Goal: Task Accomplishment & Management: Use online tool/utility

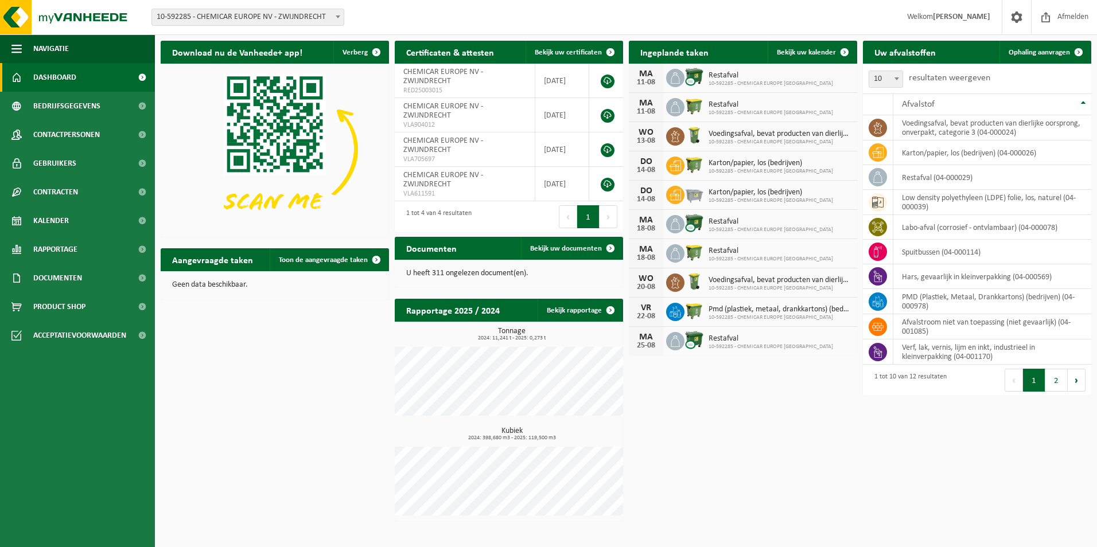
click at [228, 419] on div "Download nu de Vanheede+ app! Verberg Certificaten & attesten Bekijk uw certifi…" at bounding box center [626, 281] width 936 height 492
click at [101, 115] on link "Bedrijfsgegevens" at bounding box center [77, 106] width 155 height 29
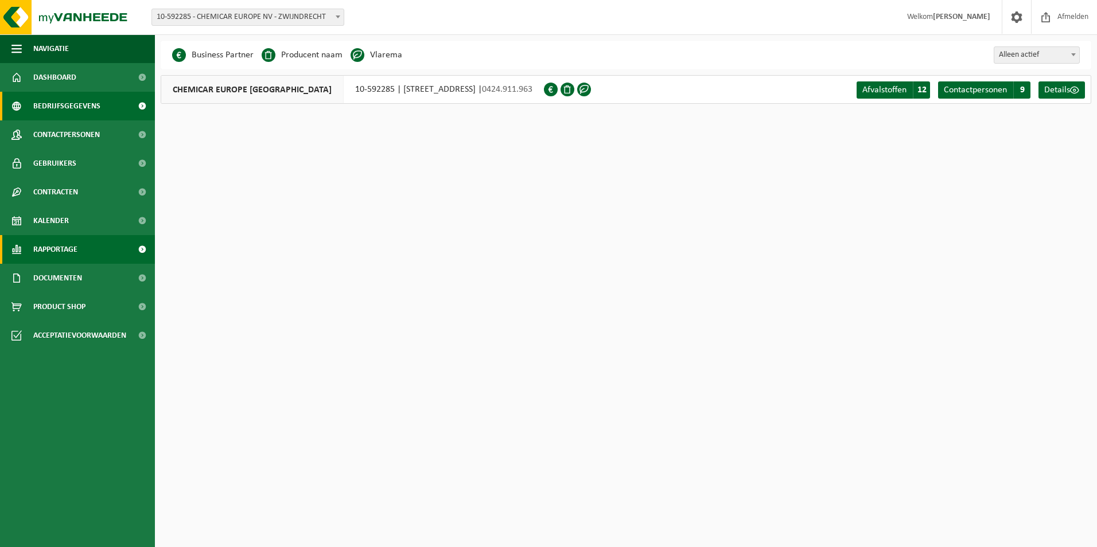
click at [59, 258] on span "Rapportage" at bounding box center [55, 249] width 44 height 29
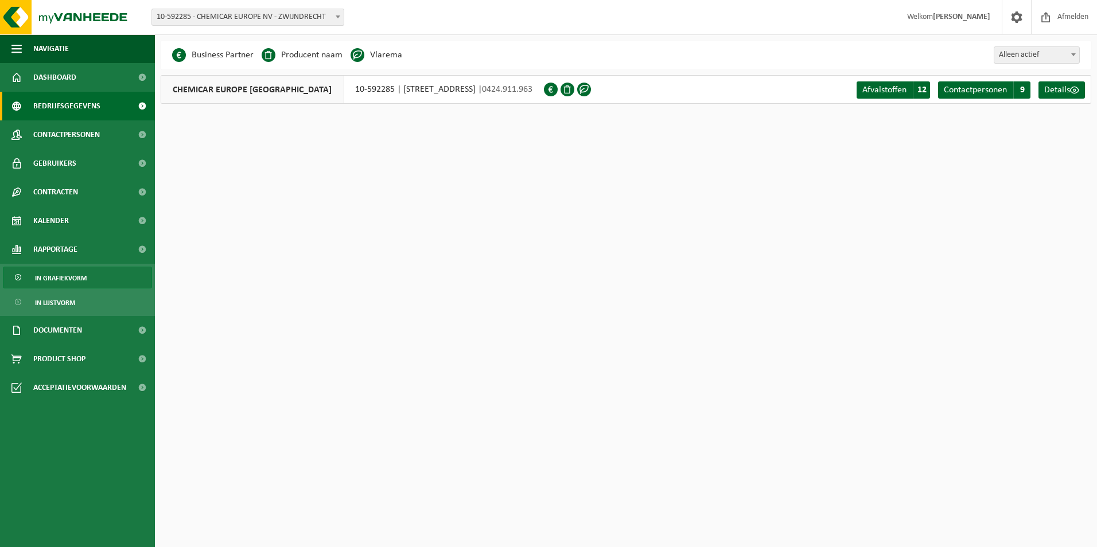
click at [61, 275] on span "In grafiekvorm" at bounding box center [61, 278] width 52 height 22
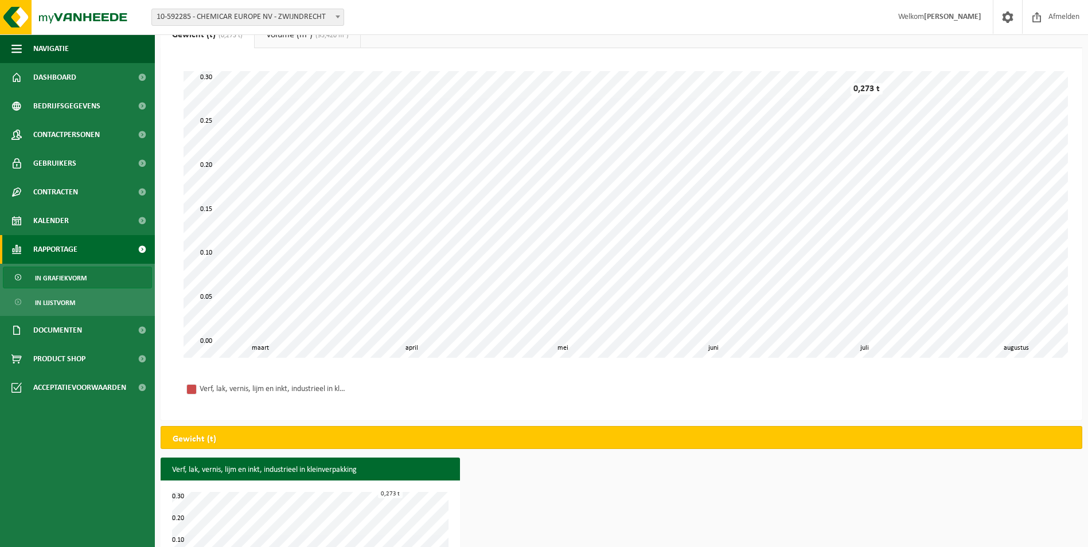
scroll to position [96, 0]
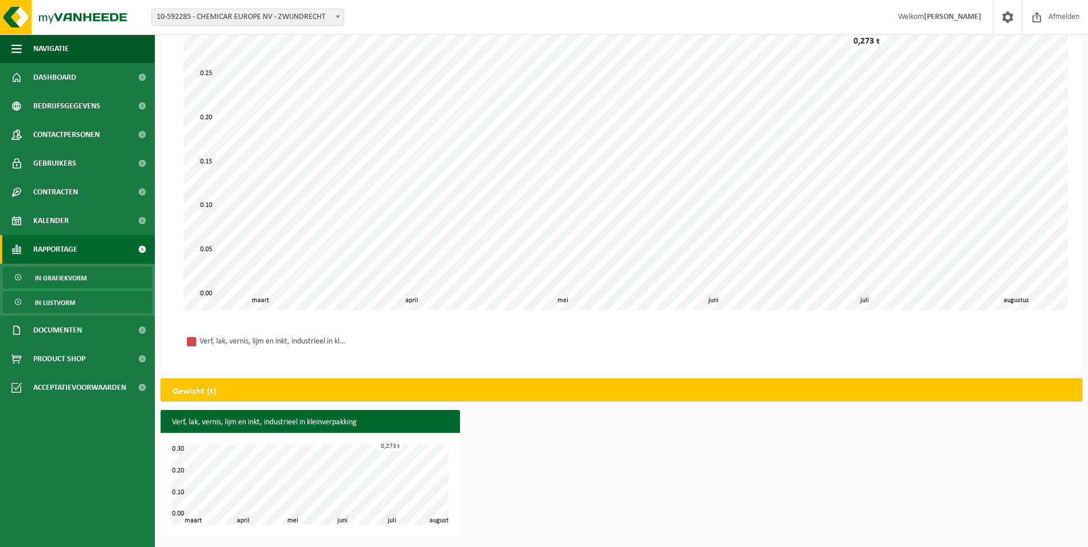
click at [62, 307] on span "In lijstvorm" at bounding box center [55, 303] width 40 height 22
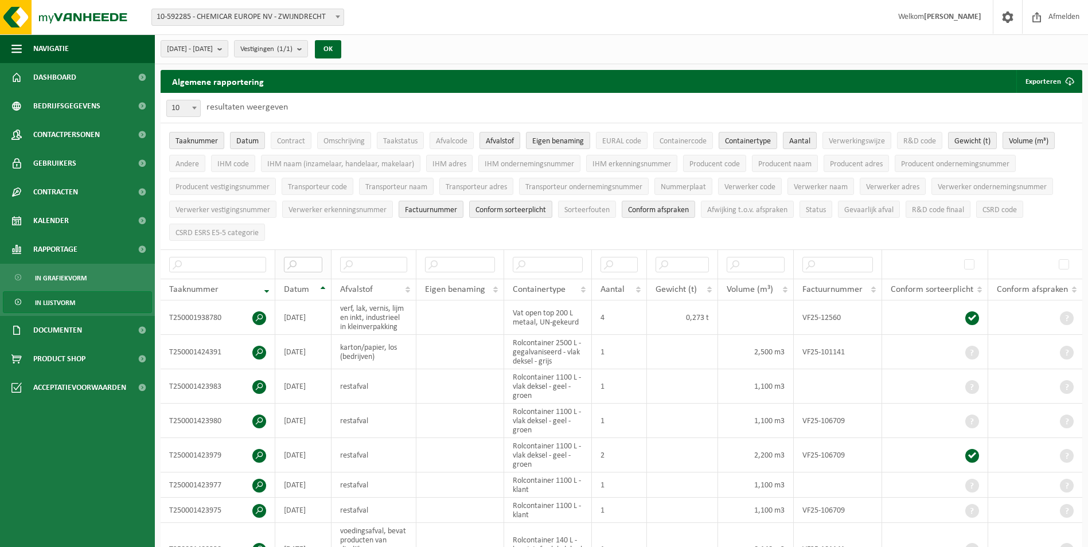
click at [307, 260] on input "text" at bounding box center [303, 264] width 38 height 15
type input "2024"
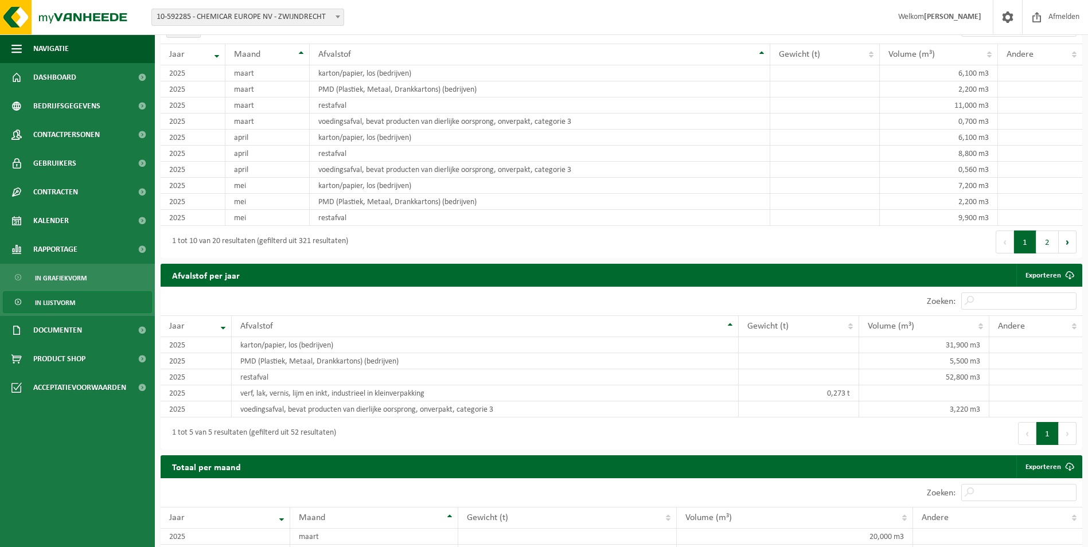
scroll to position [391, 0]
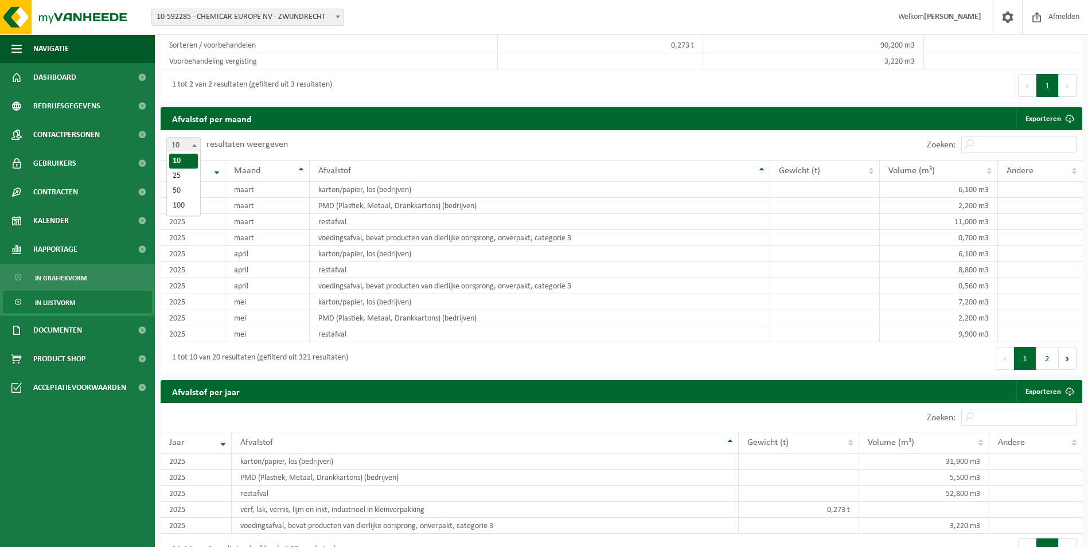
click at [191, 146] on span at bounding box center [194, 145] width 11 height 15
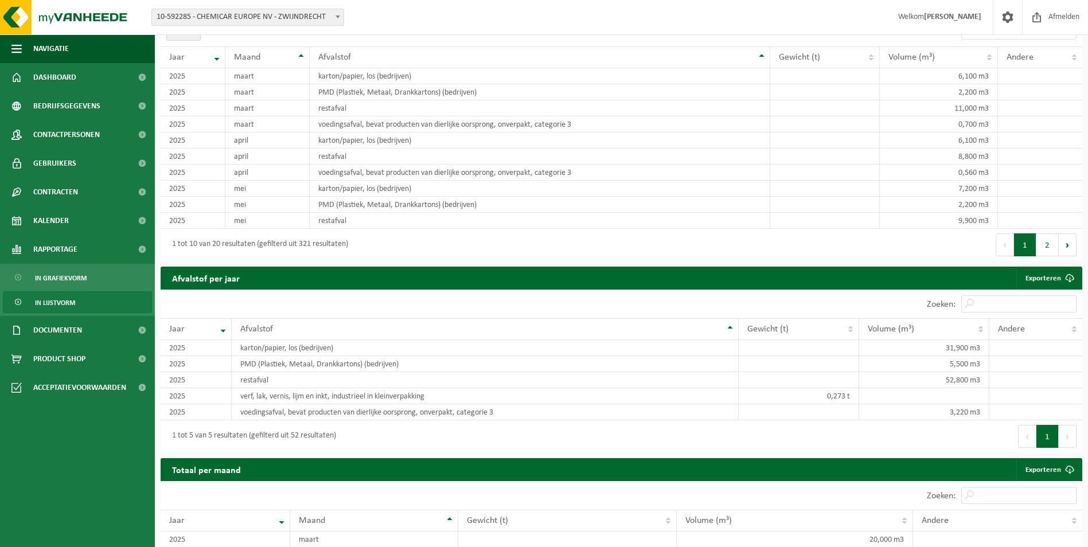
scroll to position [505, 0]
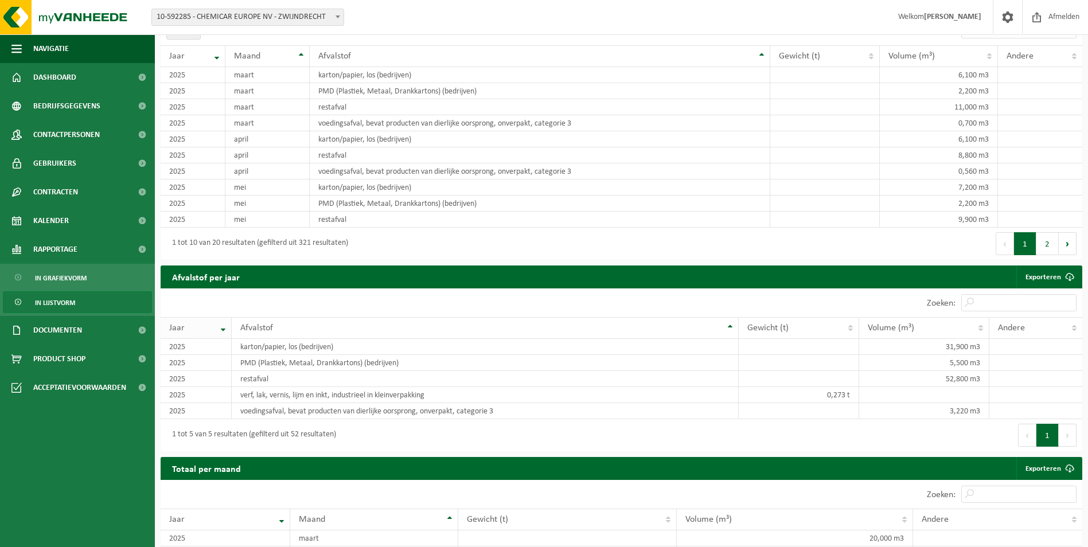
click at [228, 325] on th "Jaar" at bounding box center [196, 328] width 71 height 22
click at [222, 329] on th "Jaar" at bounding box center [196, 328] width 71 height 22
click at [223, 320] on th "Jaar" at bounding box center [196, 328] width 71 height 22
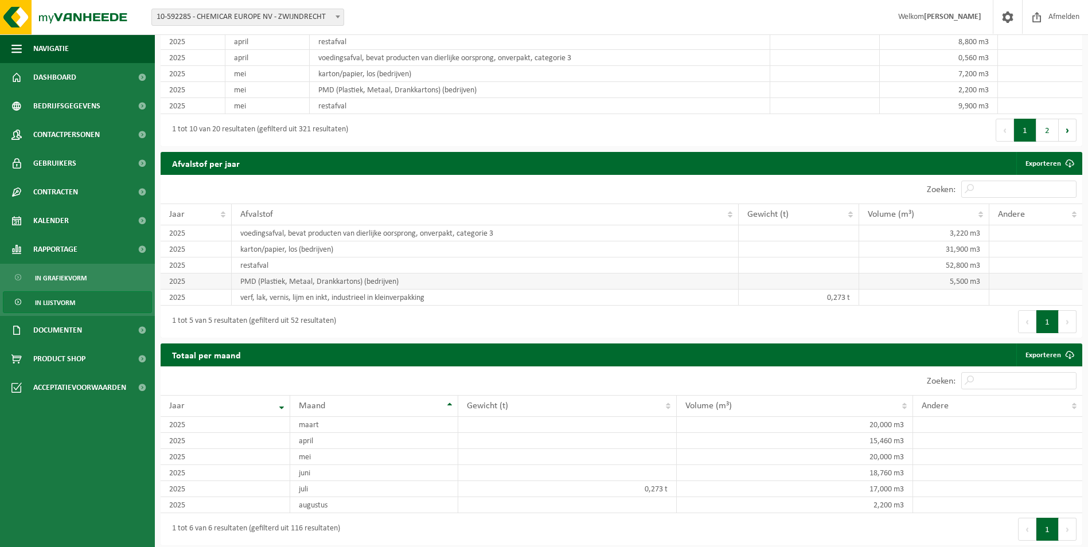
scroll to position [620, 0]
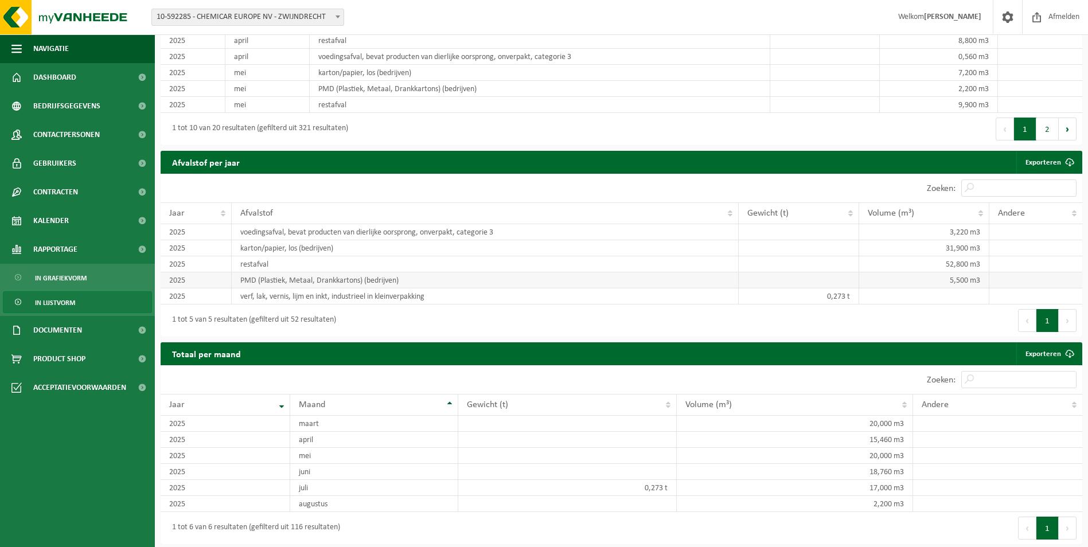
click at [245, 400] on div "Jaar" at bounding box center [222, 404] width 106 height 9
click at [270, 503] on td "2025" at bounding box center [226, 504] width 130 height 16
click at [281, 406] on th "Jaar" at bounding box center [226, 405] width 130 height 22
click at [281, 397] on th "Jaar" at bounding box center [226, 405] width 130 height 22
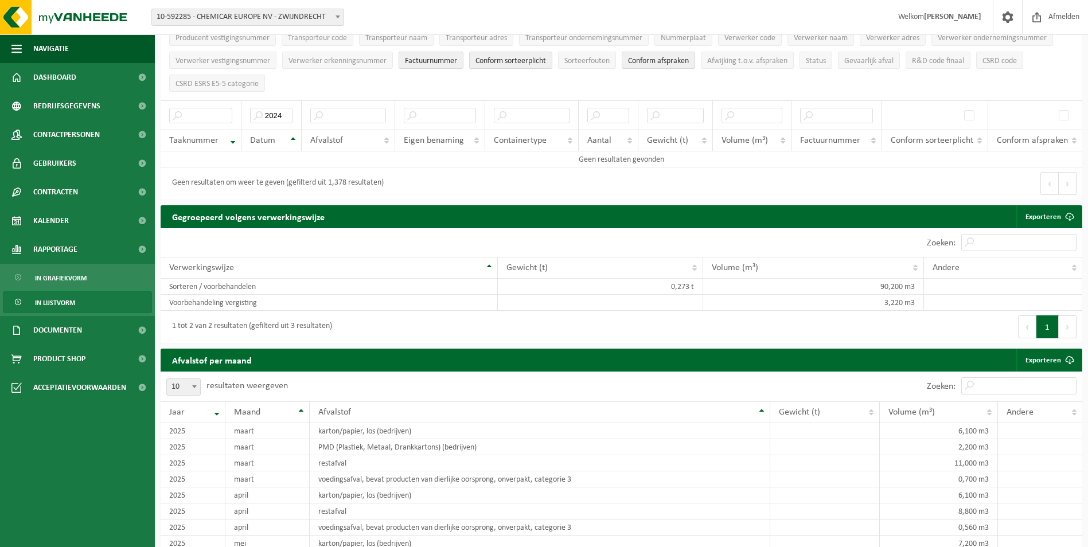
scroll to position [0, 0]
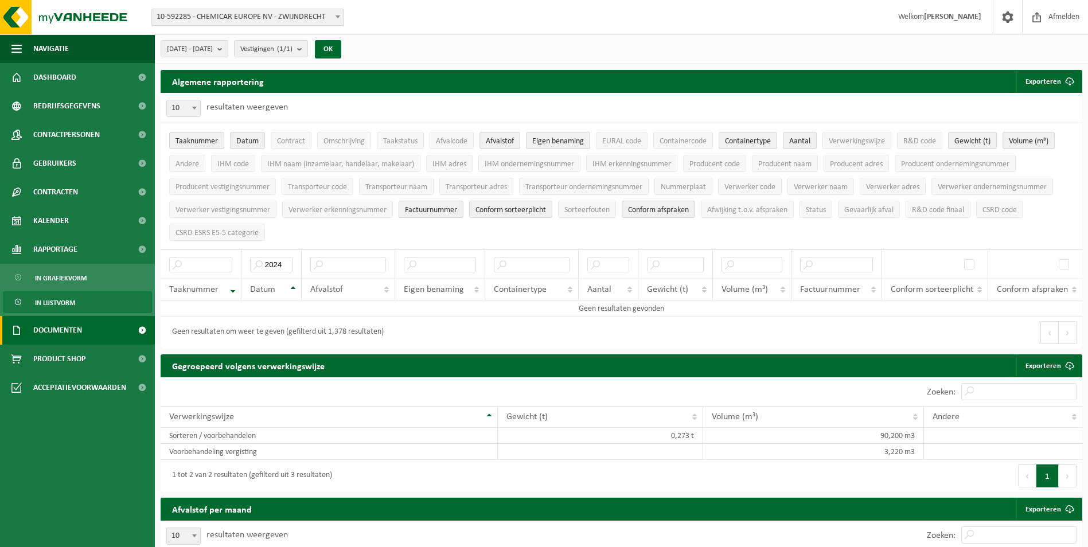
click at [81, 333] on span "Documenten" at bounding box center [57, 330] width 49 height 29
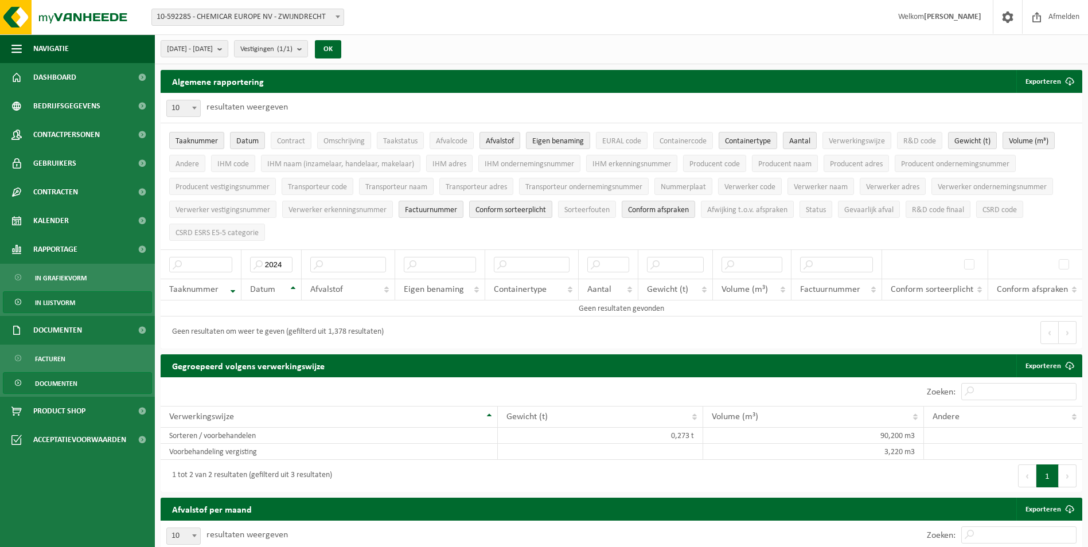
click at [59, 387] on span "Documenten" at bounding box center [56, 384] width 42 height 22
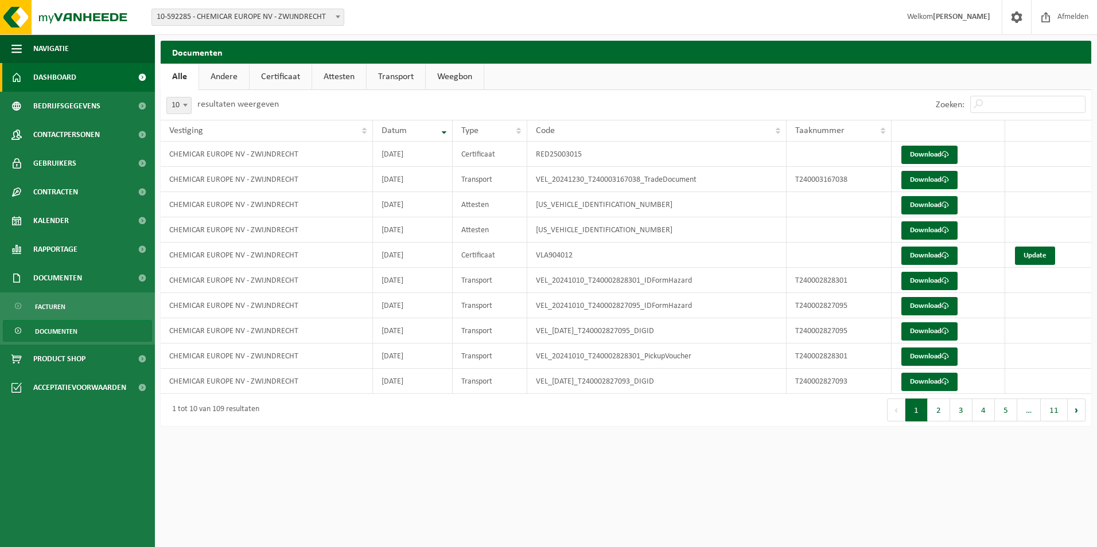
click at [57, 83] on span "Dashboard" at bounding box center [54, 77] width 43 height 29
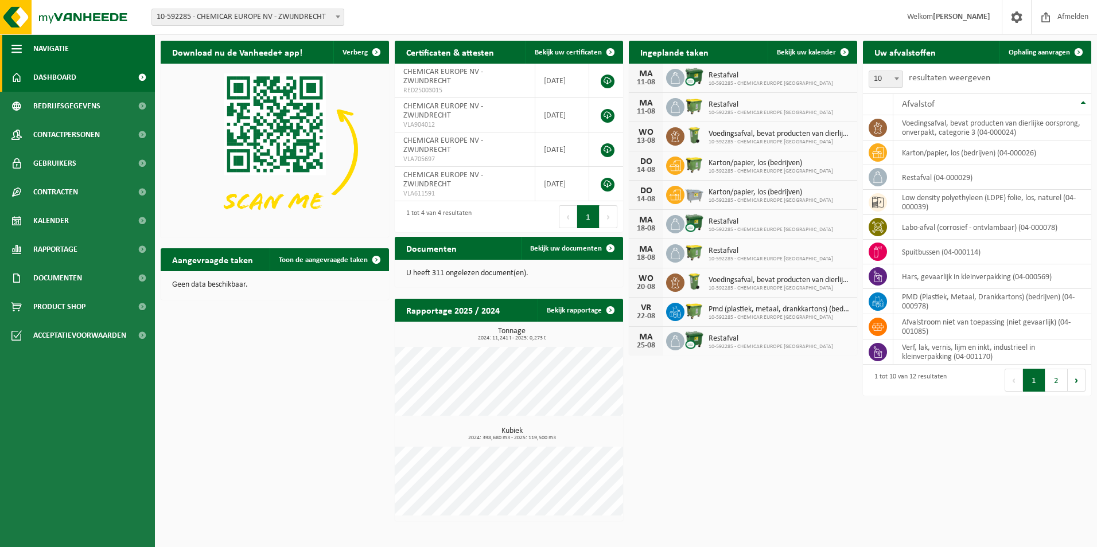
click at [19, 45] on span "button" at bounding box center [16, 48] width 10 height 29
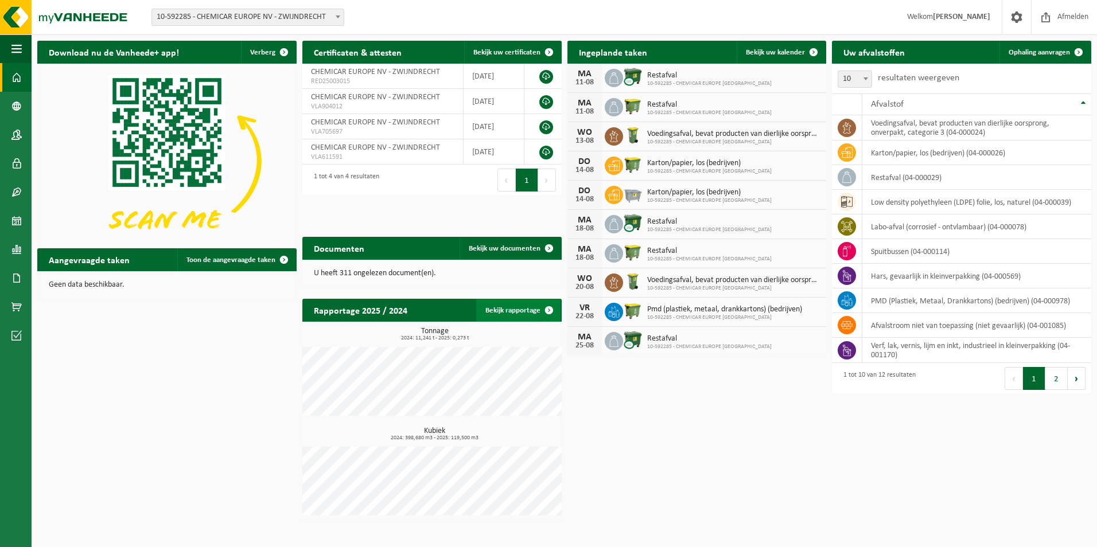
click at [516, 310] on link "Bekijk rapportage" at bounding box center [518, 310] width 84 height 23
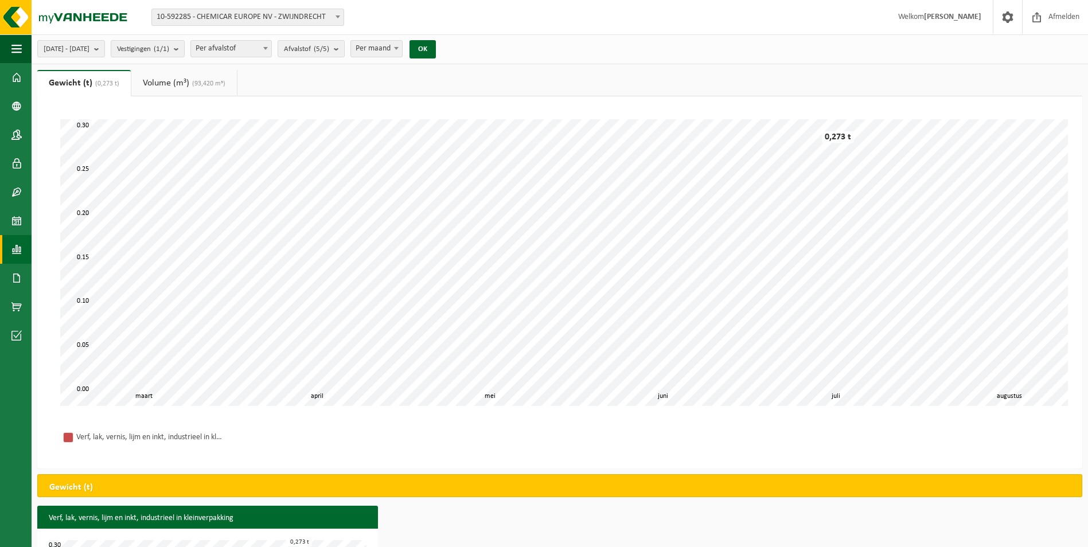
click at [161, 91] on link "Volume (m³) (93,420 m³)" at bounding box center [184, 83] width 106 height 26
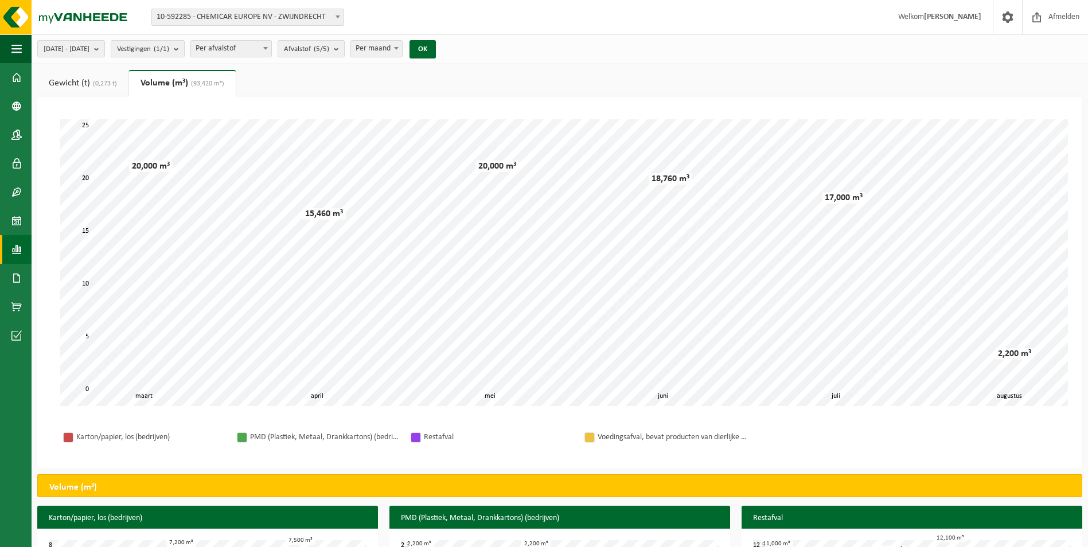
click at [88, 69] on div "2025-03-01 - 2025-08-11 Huidige maand Vorige maand Laatste 6 maanden Huidig jaa…" at bounding box center [544, 385] width 1088 height 770
click at [73, 92] on link "Gewicht (t) (0,273 t)" at bounding box center [82, 83] width 91 height 26
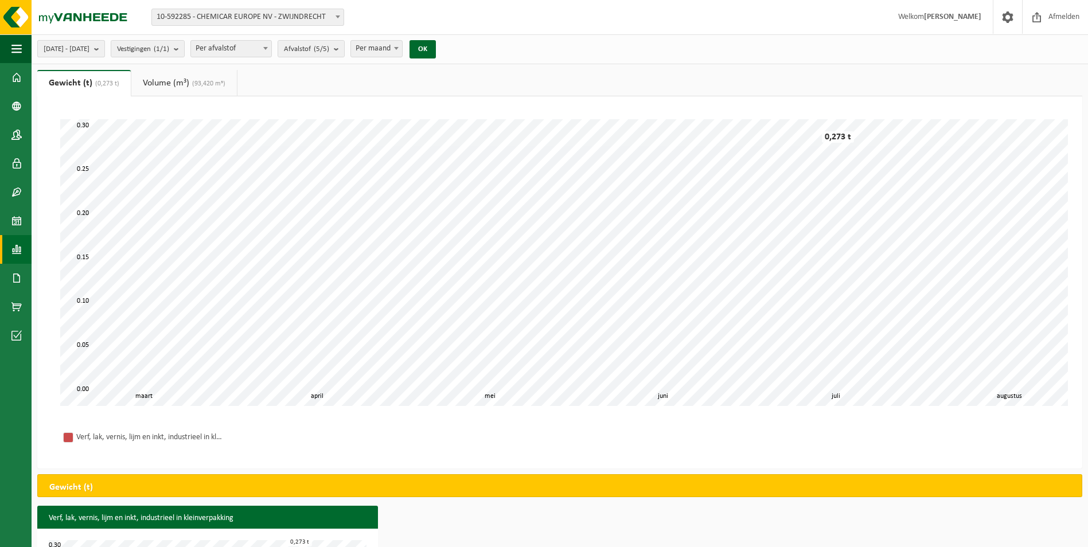
click at [105, 52] on button "2025-03-01 - 2025-08-11" at bounding box center [71, 48] width 68 height 17
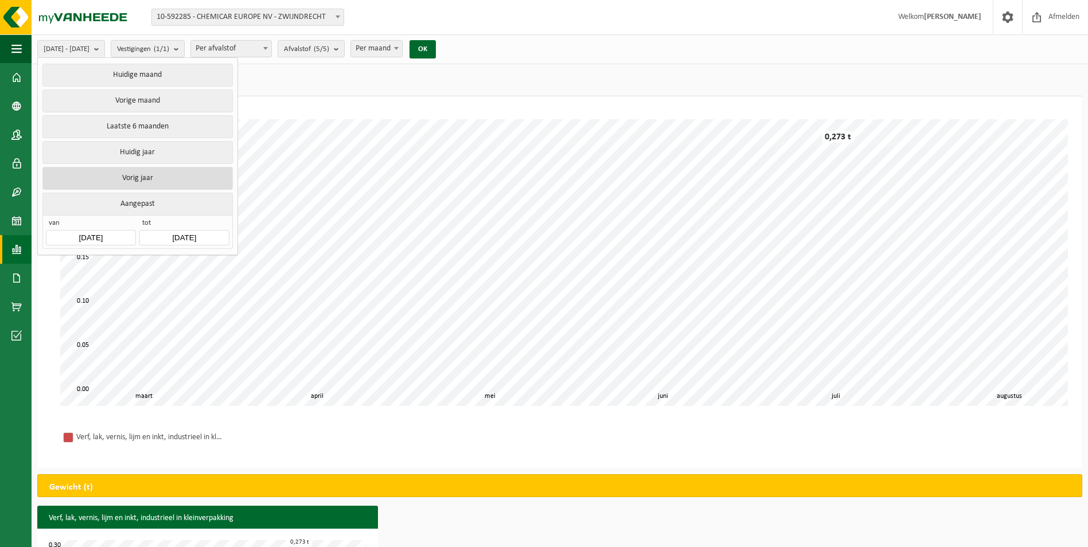
click at [154, 178] on button "Vorig jaar" at bounding box center [137, 178] width 190 height 23
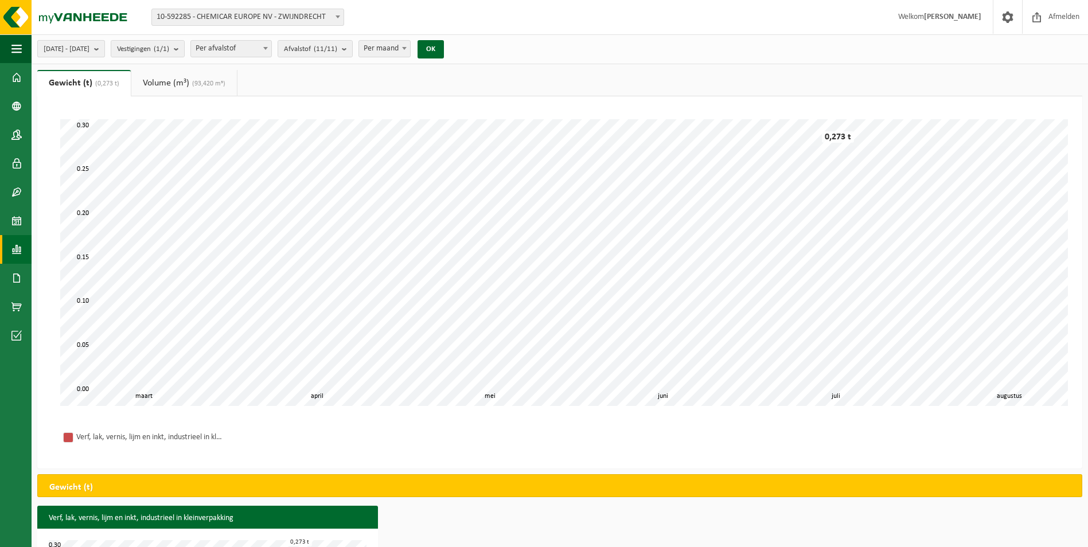
click at [104, 49] on b "submit" at bounding box center [99, 49] width 10 height 16
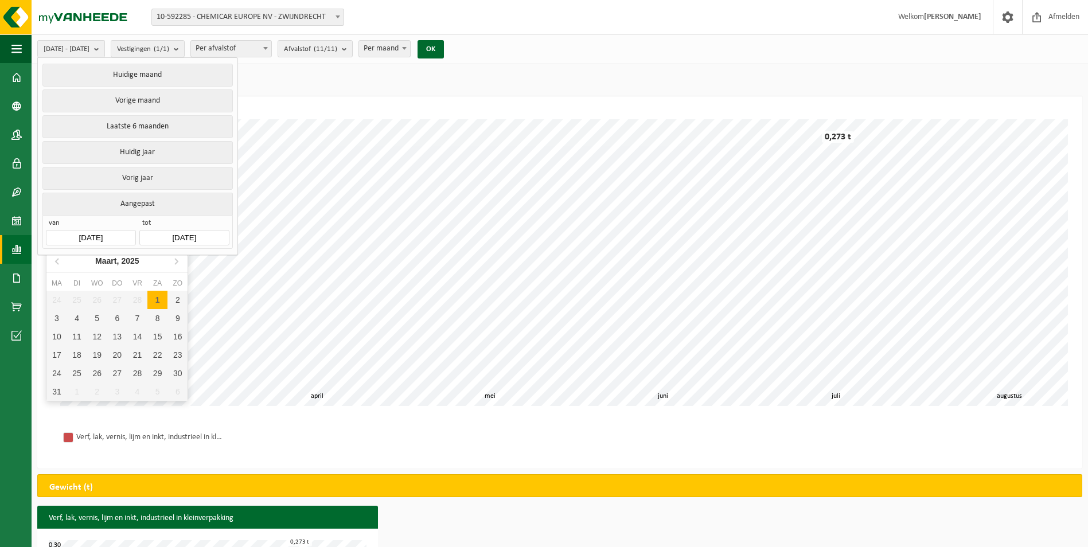
click at [120, 236] on input "[DATE]" at bounding box center [90, 237] width 89 height 15
click at [56, 263] on icon at bounding box center [58, 261] width 18 height 18
click at [59, 265] on icon at bounding box center [58, 261] width 18 height 18
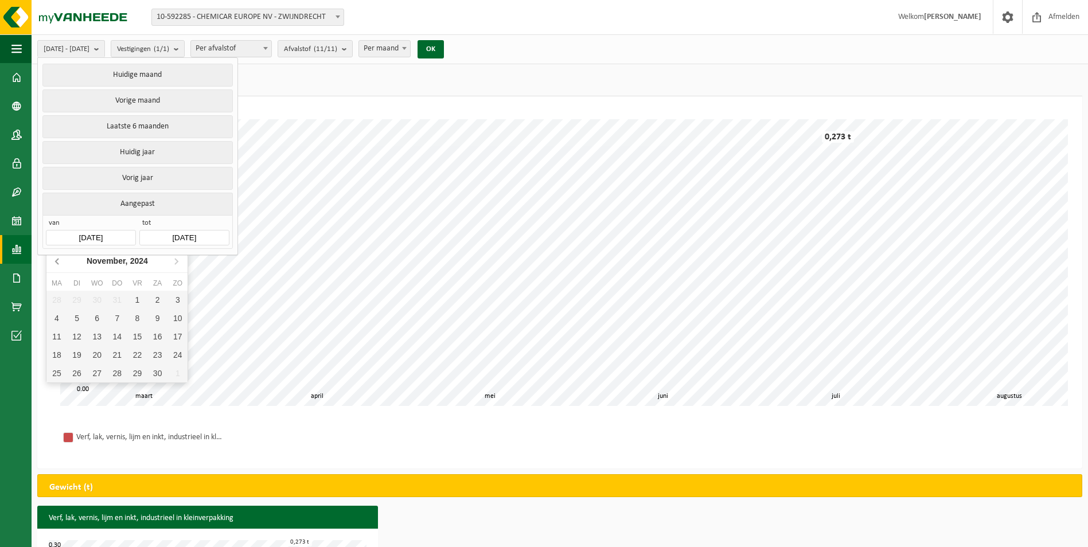
click at [59, 265] on icon at bounding box center [58, 261] width 18 height 18
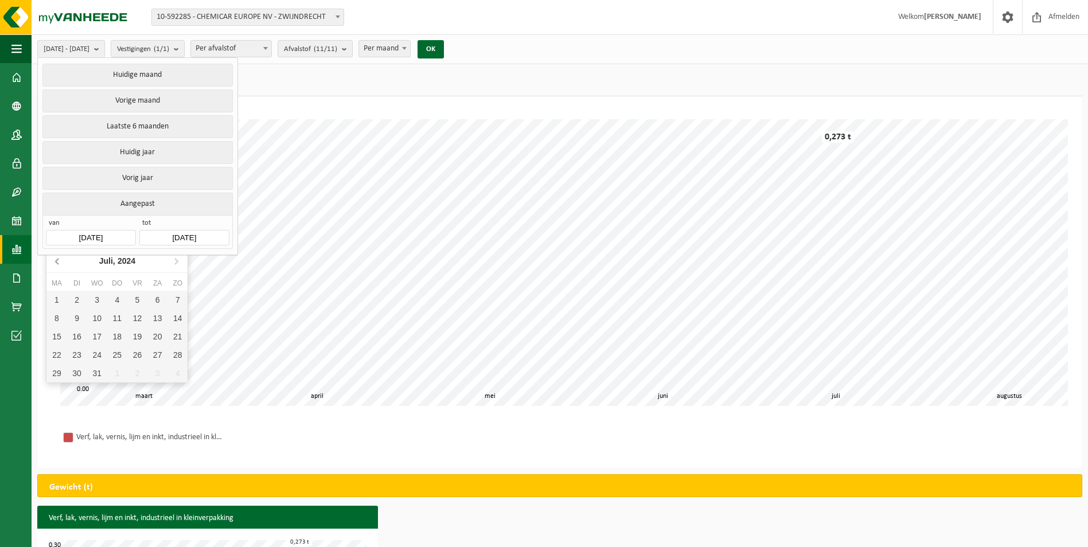
click at [59, 265] on icon at bounding box center [58, 261] width 18 height 18
click at [122, 230] on input "[DATE]" at bounding box center [90, 237] width 89 height 15
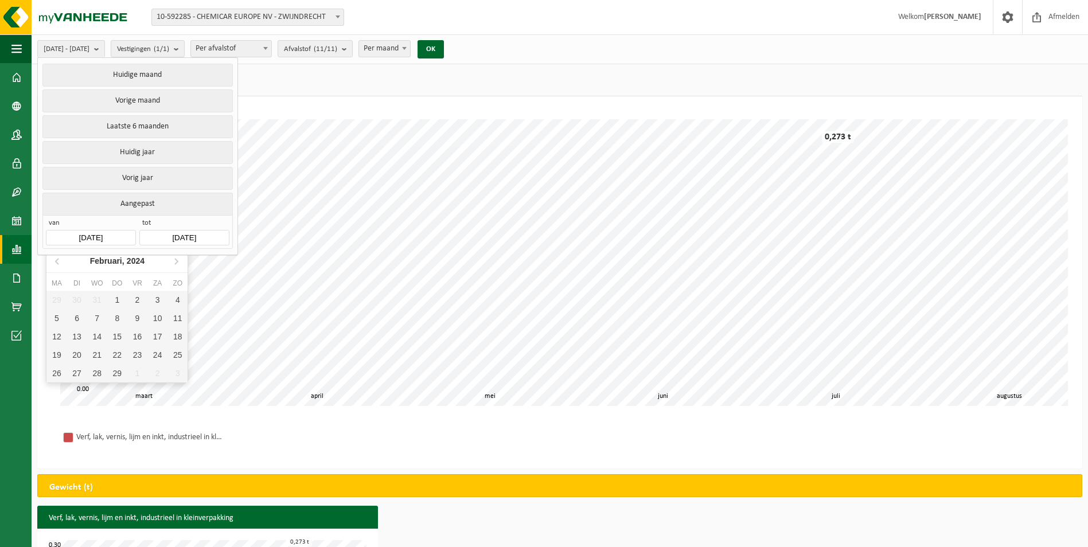
click at [201, 241] on input "[DATE]" at bounding box center [183, 237] width 89 height 15
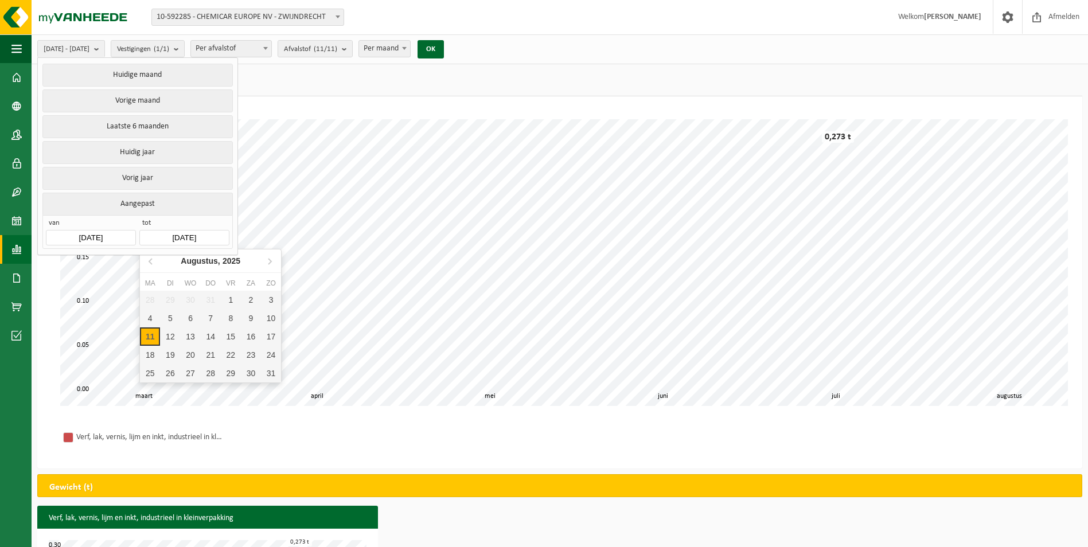
click at [367, 437] on div "Verf, lak, vernis, lijm en inkt, industrieel in kleinverpakking" at bounding box center [560, 438] width 1022 height 40
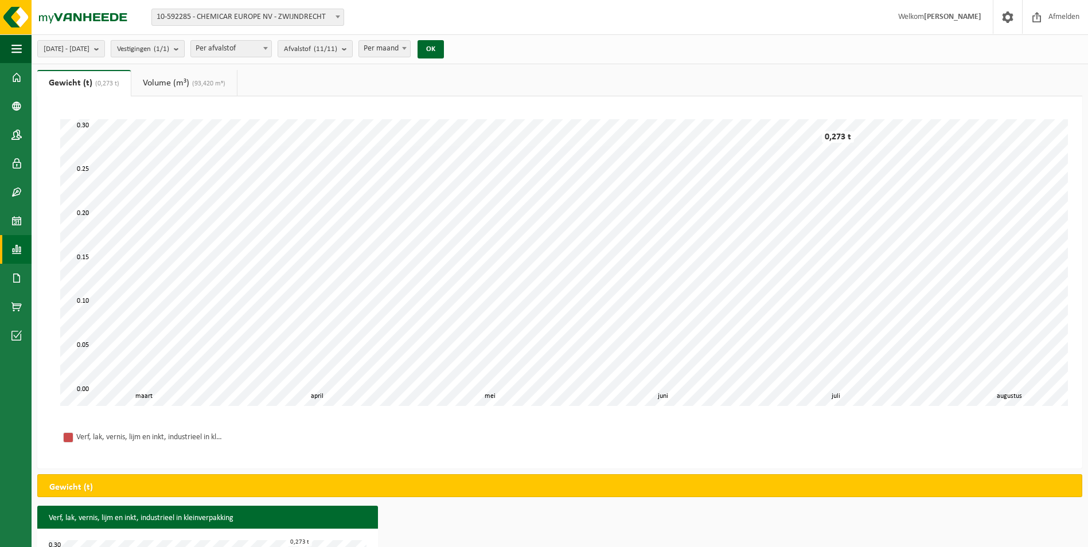
click at [169, 53] on count "(1/1)" at bounding box center [161, 48] width 15 height 7
click at [262, 53] on span "Per afvalstof" at bounding box center [231, 49] width 80 height 16
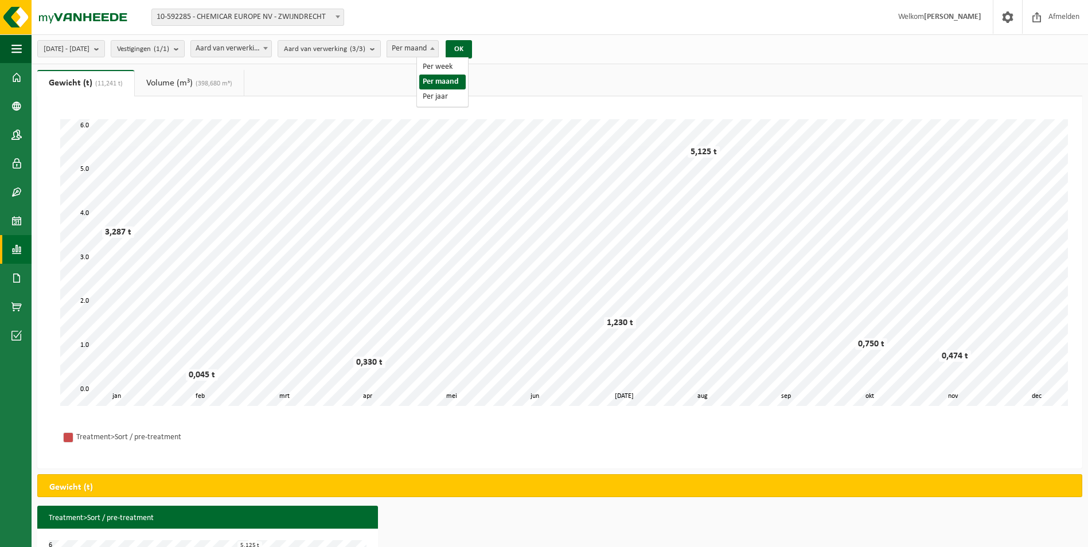
click at [434, 56] on span "Per maand" at bounding box center [412, 49] width 51 height 16
click at [472, 52] on button "OK" at bounding box center [459, 49] width 26 height 18
click at [198, 87] on link "Volume (m³) (398,680 m³)" at bounding box center [189, 83] width 109 height 26
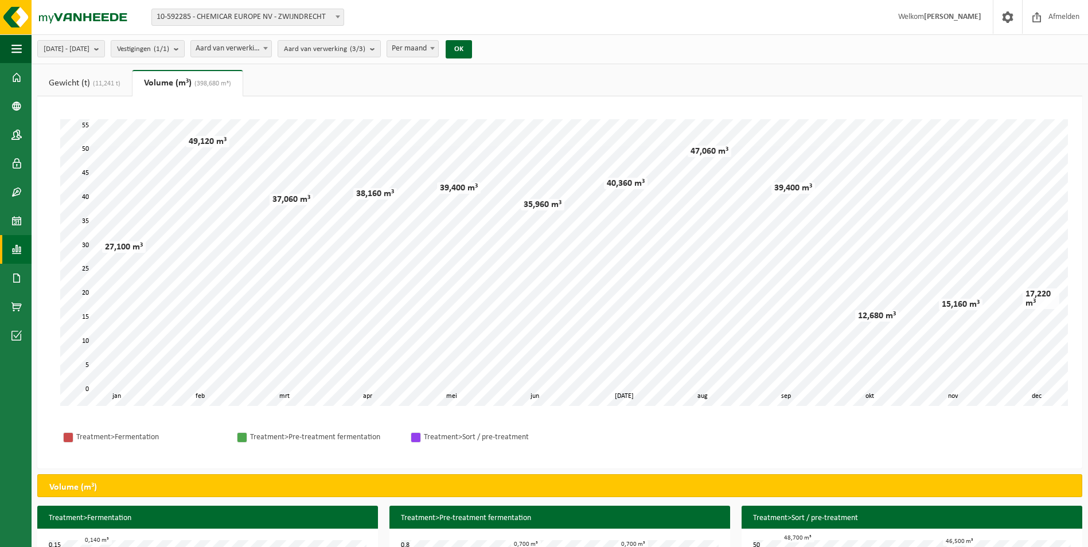
click at [108, 77] on link "Gewicht (t) (11,241 t)" at bounding box center [84, 83] width 95 height 26
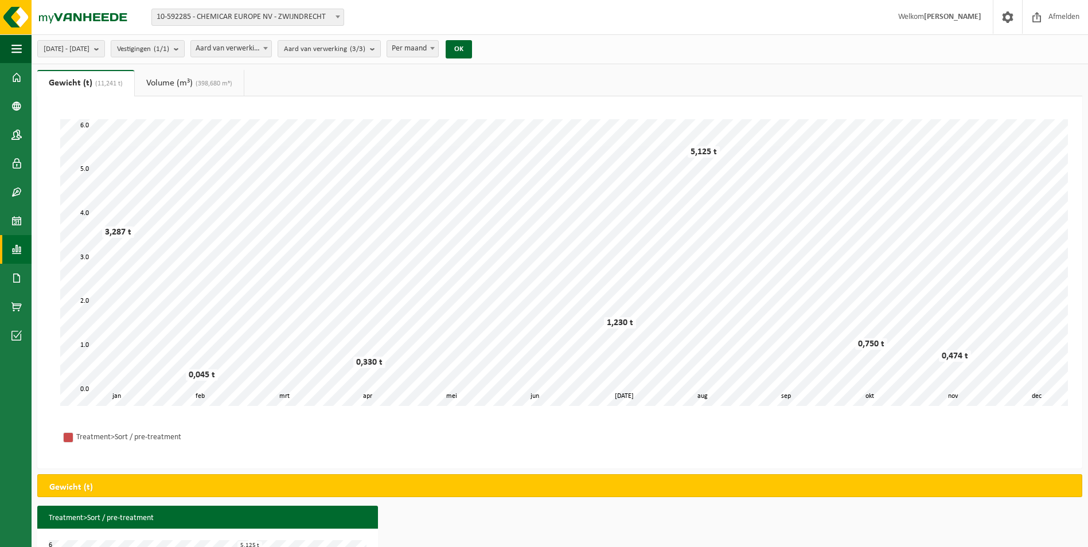
drag, startPoint x: 108, startPoint y: 77, endPoint x: 476, endPoint y: 95, distance: 367.6
click at [476, 95] on ul "Gewicht (t) (11,241 t) Volume (m³) (398,680 m³)" at bounding box center [559, 83] width 1045 height 26
click at [20, 49] on span "button" at bounding box center [16, 48] width 10 height 29
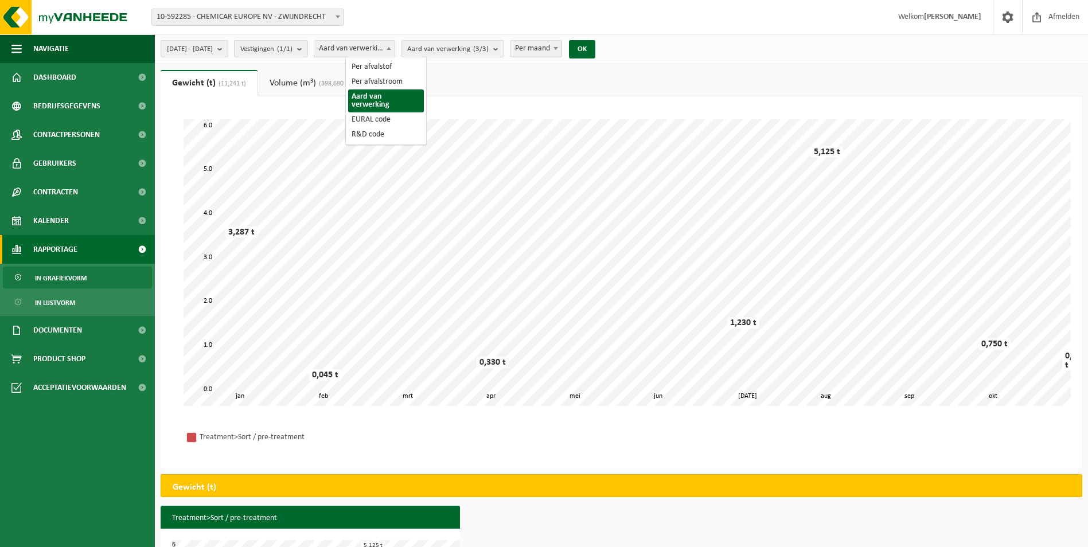
click at [395, 45] on span at bounding box center [388, 48] width 11 height 15
click at [489, 48] on span "Aard van verwerking (3/3)" at bounding box center [447, 49] width 81 height 17
click at [395, 47] on span at bounding box center [388, 48] width 11 height 15
select select "1"
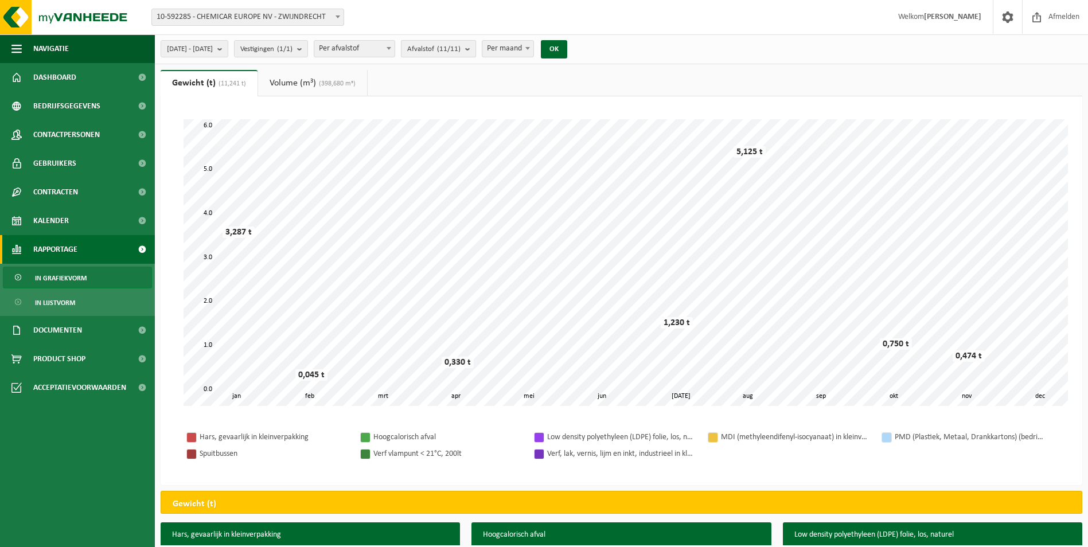
click at [461, 46] on span "Afvalstof (11/11)" at bounding box center [433, 49] width 53 height 17
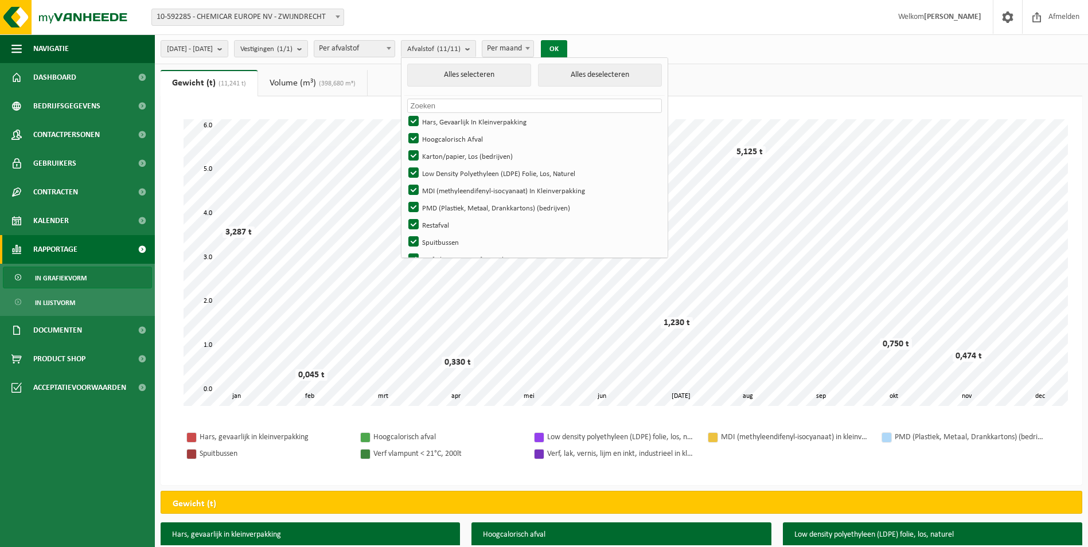
click at [567, 48] on button "OK" at bounding box center [554, 49] width 26 height 18
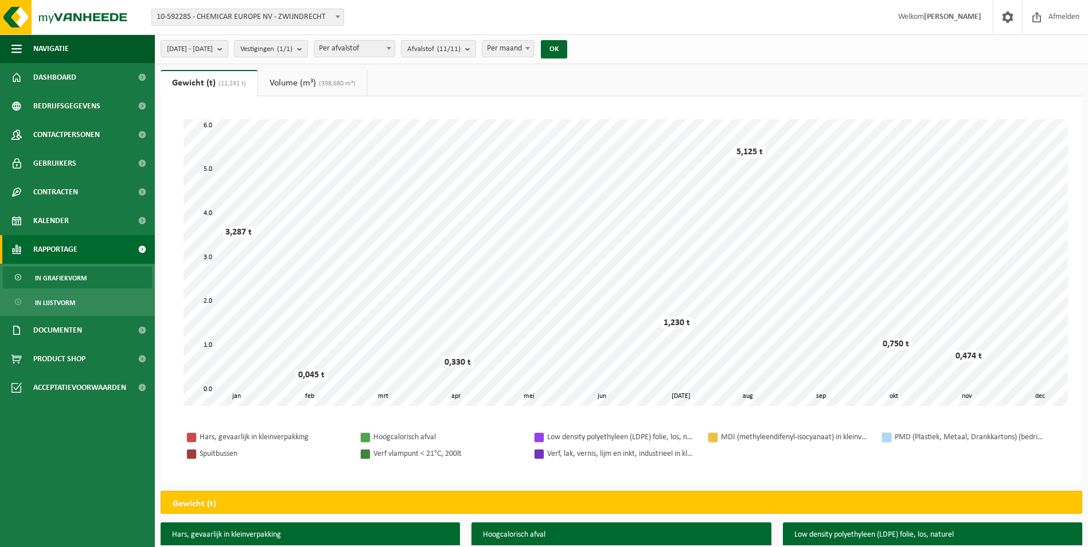
click at [192, 457] on div at bounding box center [191, 454] width 9 height 9
click at [567, 57] on button "OK" at bounding box center [554, 49] width 26 height 18
click at [68, 83] on span "Dashboard" at bounding box center [54, 77] width 43 height 29
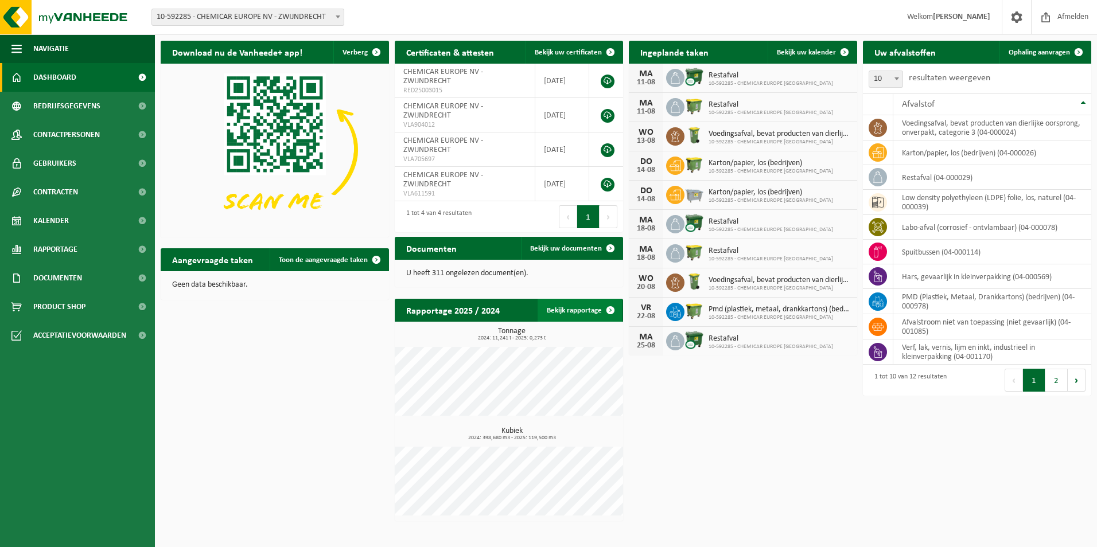
click at [615, 316] on span at bounding box center [610, 310] width 23 height 23
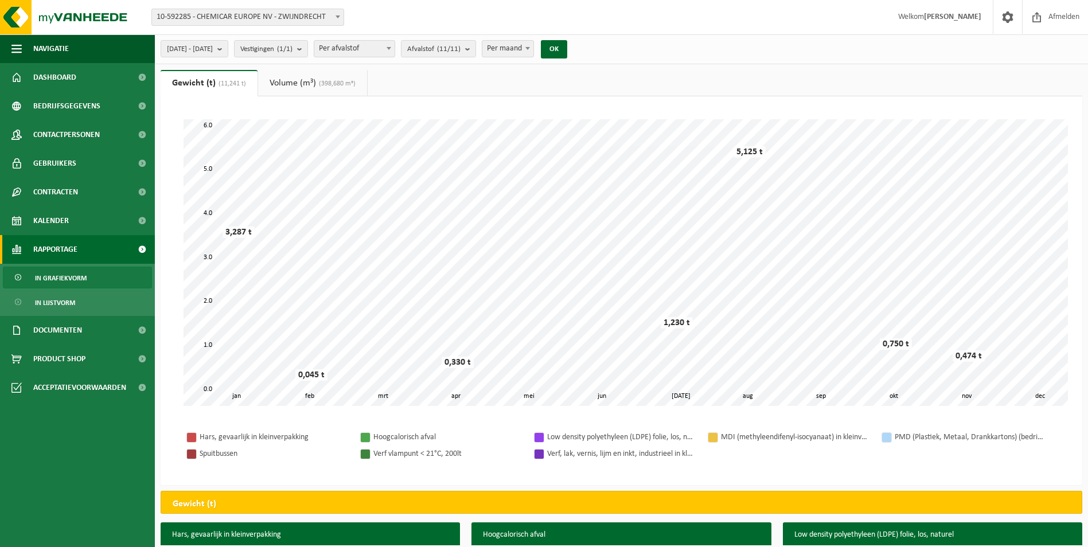
click at [325, 79] on link "Volume (m³) (398,680 m³)" at bounding box center [312, 83] width 109 height 26
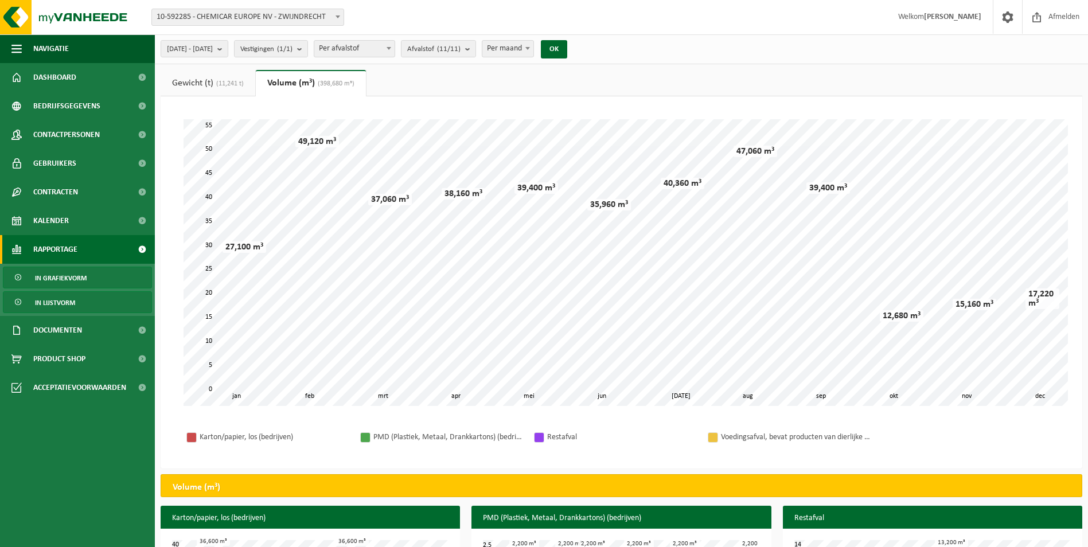
click at [63, 306] on span "In lijstvorm" at bounding box center [55, 303] width 40 height 22
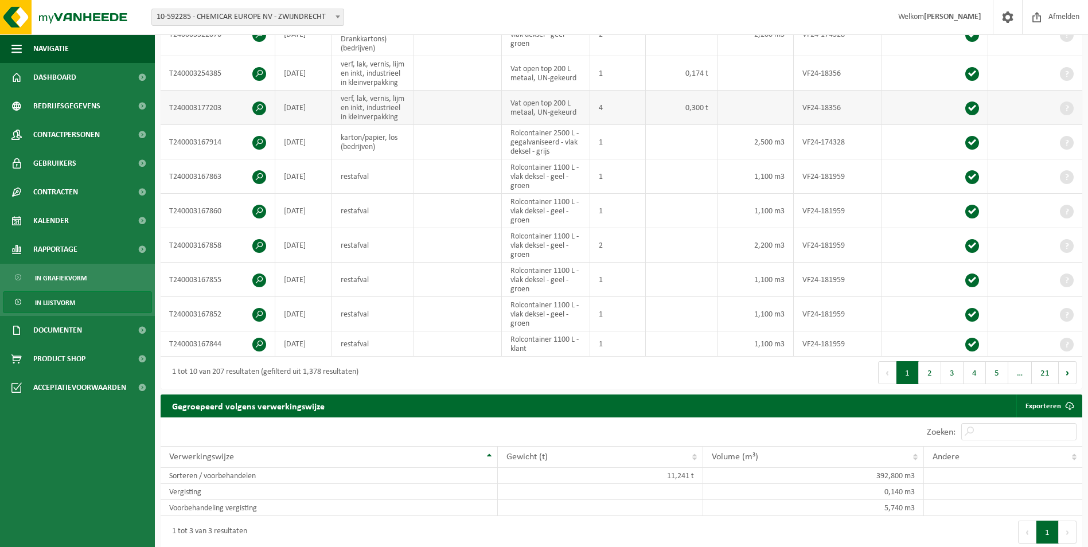
scroll to position [402, 0]
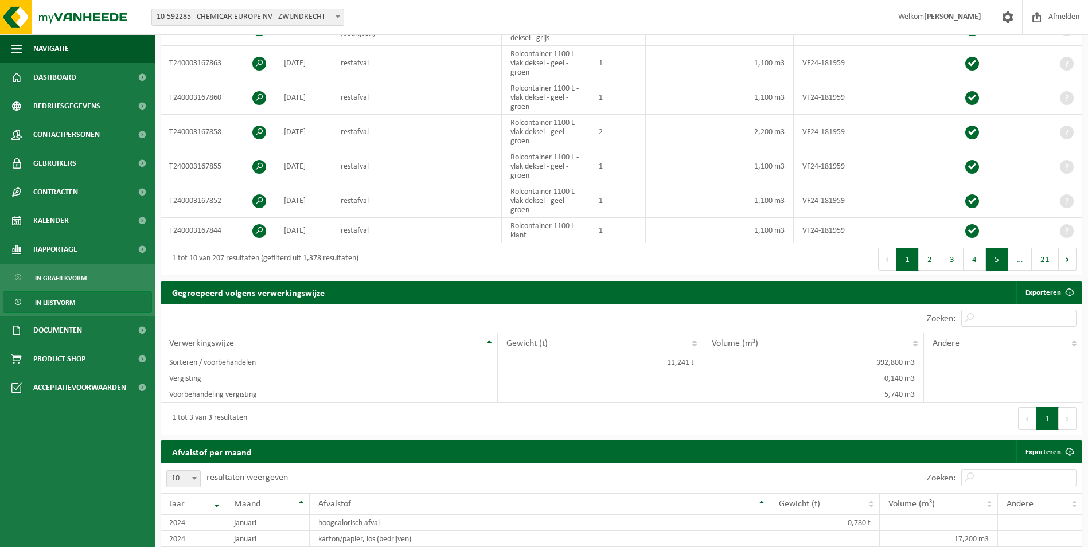
click at [996, 271] on button "5" at bounding box center [997, 259] width 22 height 23
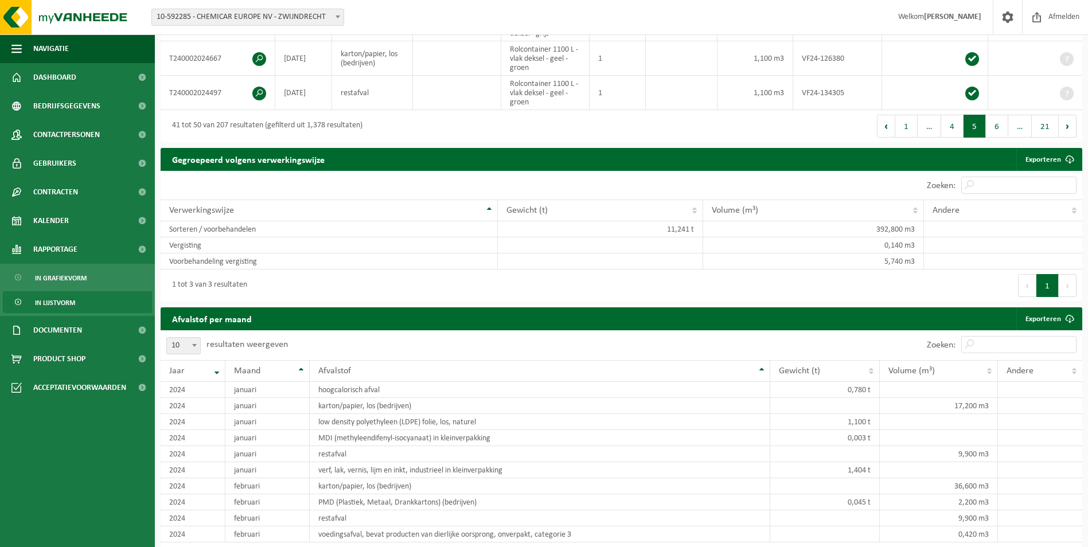
scroll to position [574, 0]
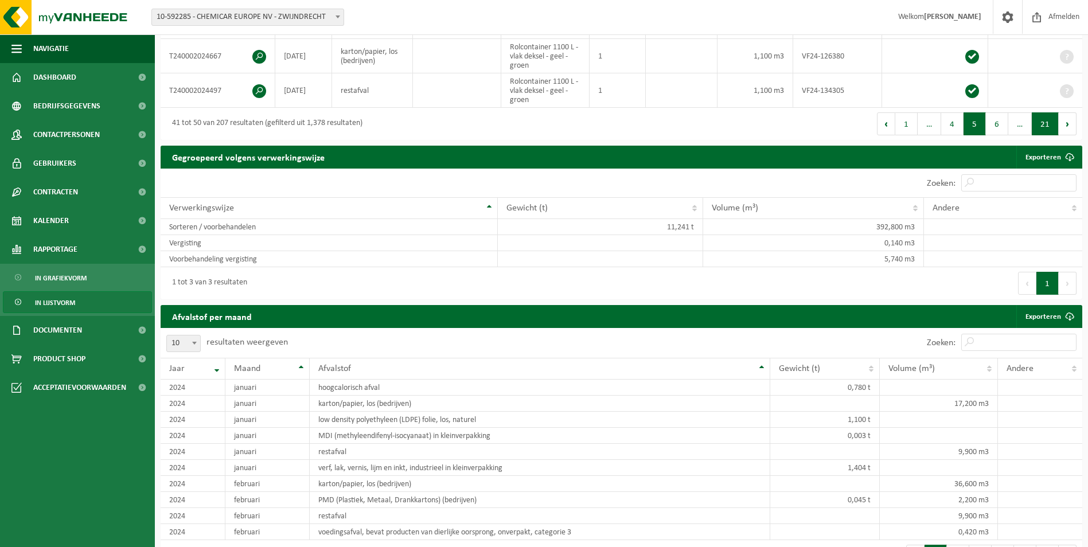
click at [1041, 122] on button "21" at bounding box center [1045, 123] width 27 height 23
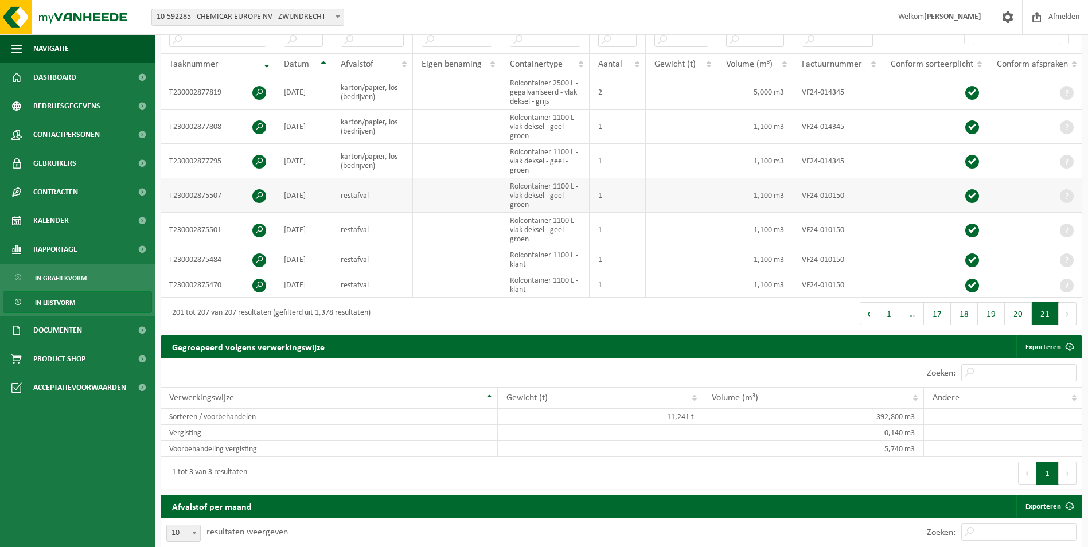
scroll to position [205, 0]
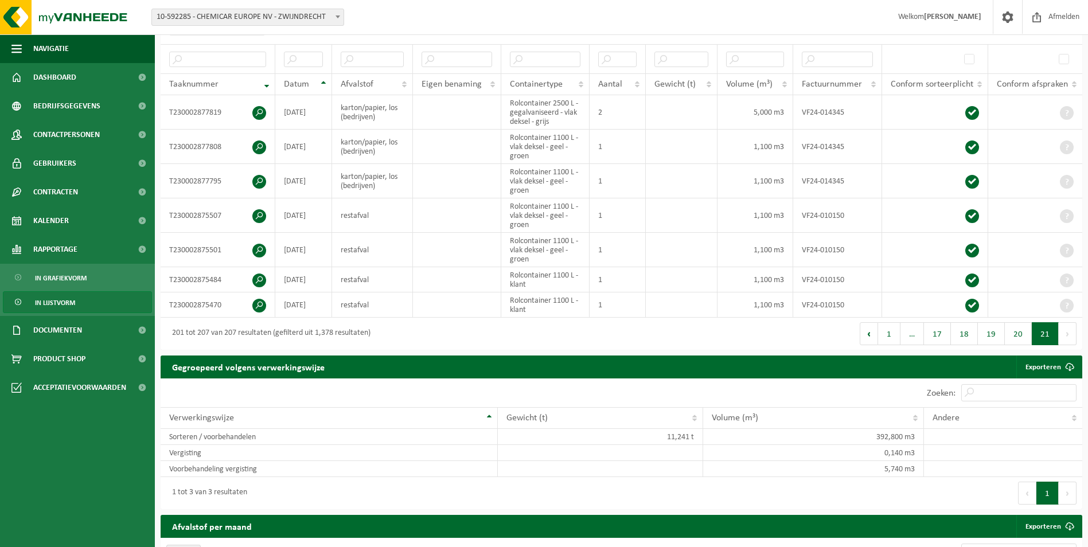
click at [1071, 334] on button "Volgende" at bounding box center [1068, 333] width 18 height 23
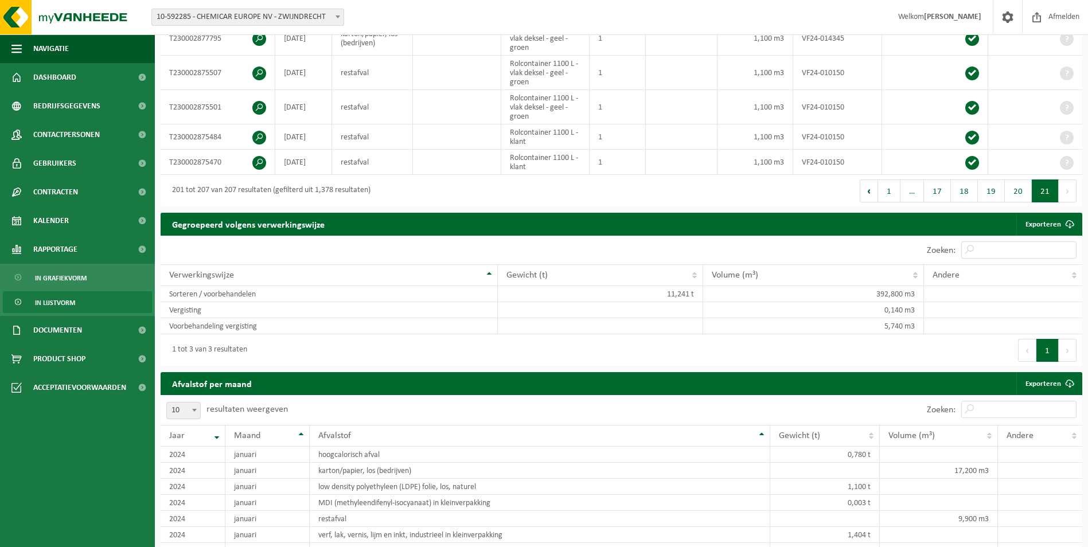
scroll to position [320, 0]
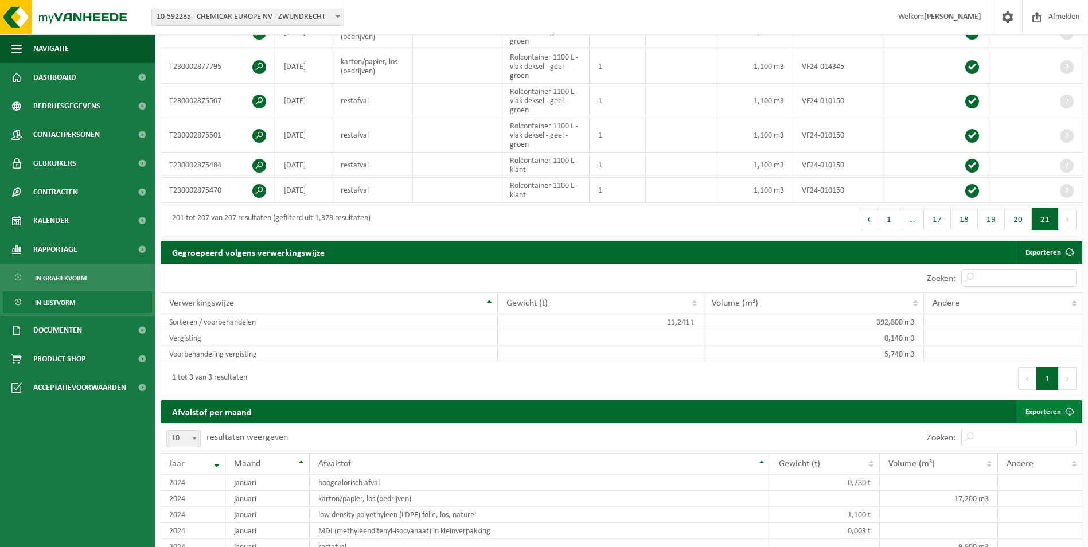
click at [1041, 416] on link "Exporteren" at bounding box center [1049, 411] width 65 height 23
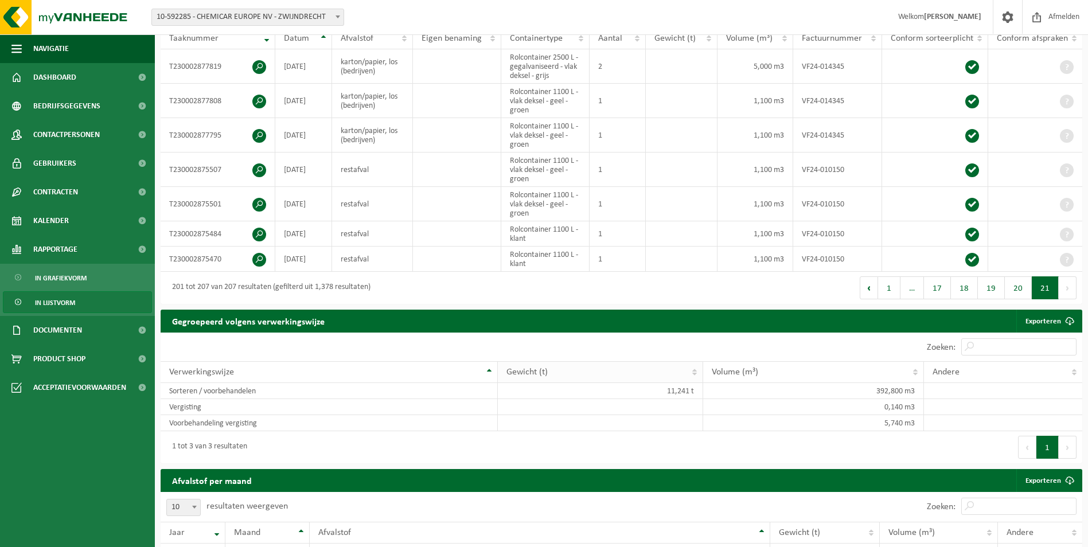
scroll to position [263, 0]
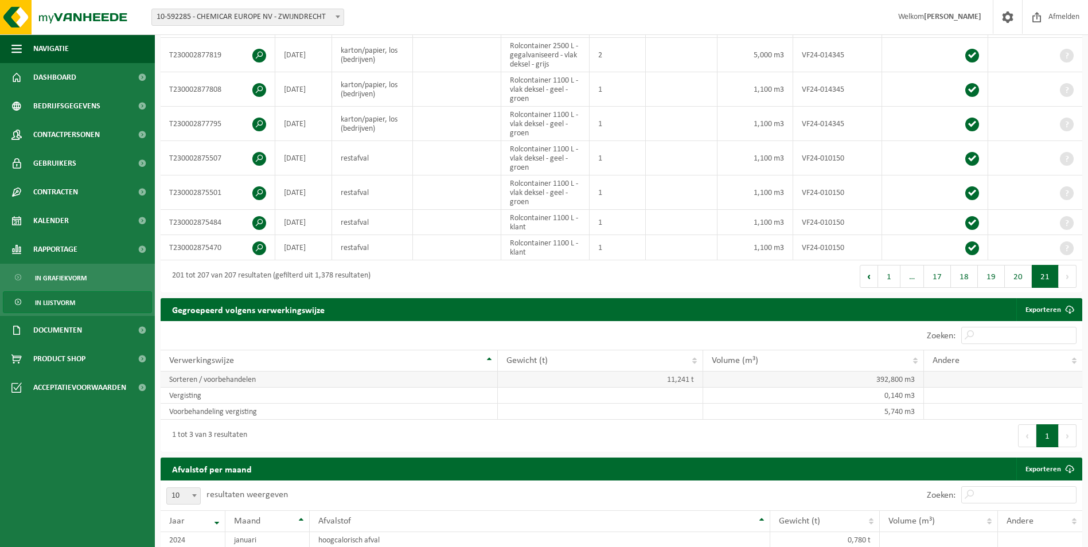
click at [544, 374] on td "11,241 t" at bounding box center [600, 380] width 205 height 16
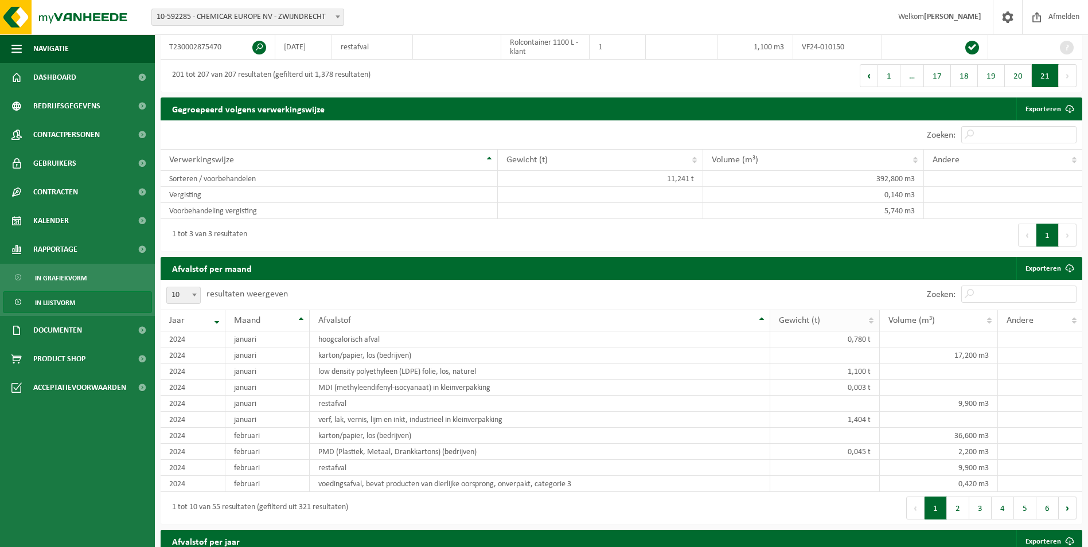
scroll to position [492, 0]
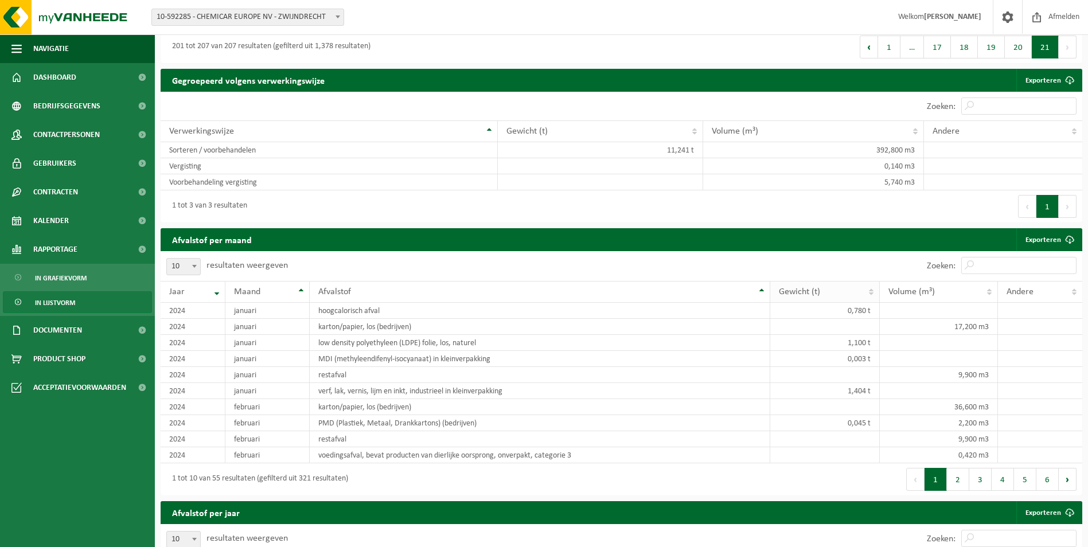
click at [873, 293] on th "Gewicht (t)" at bounding box center [825, 292] width 110 height 22
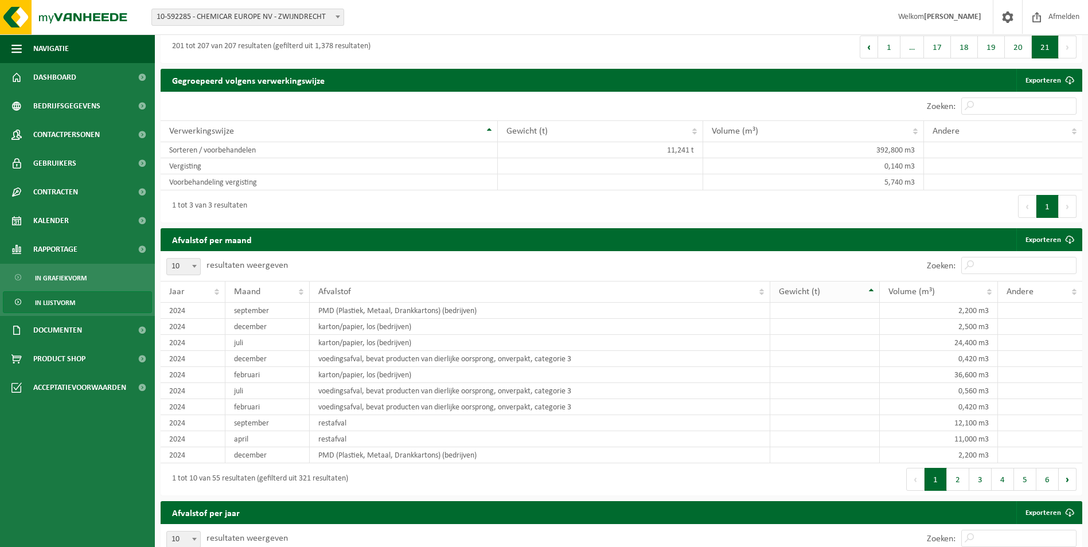
click at [872, 285] on th "Gewicht (t)" at bounding box center [825, 292] width 110 height 22
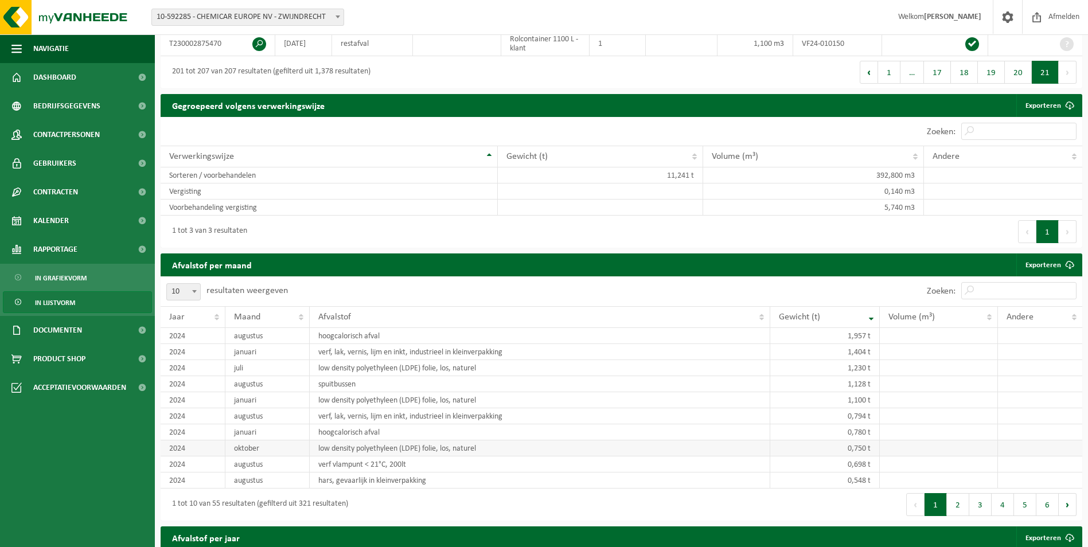
scroll to position [435, 0]
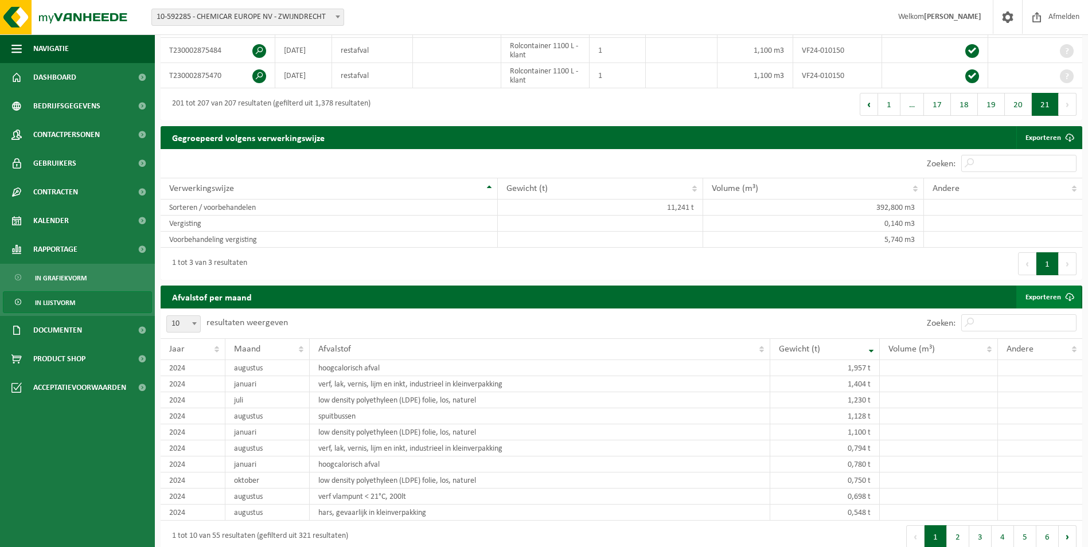
click at [1045, 295] on link "Exporteren" at bounding box center [1049, 297] width 65 height 23
